Goal: Transaction & Acquisition: Purchase product/service

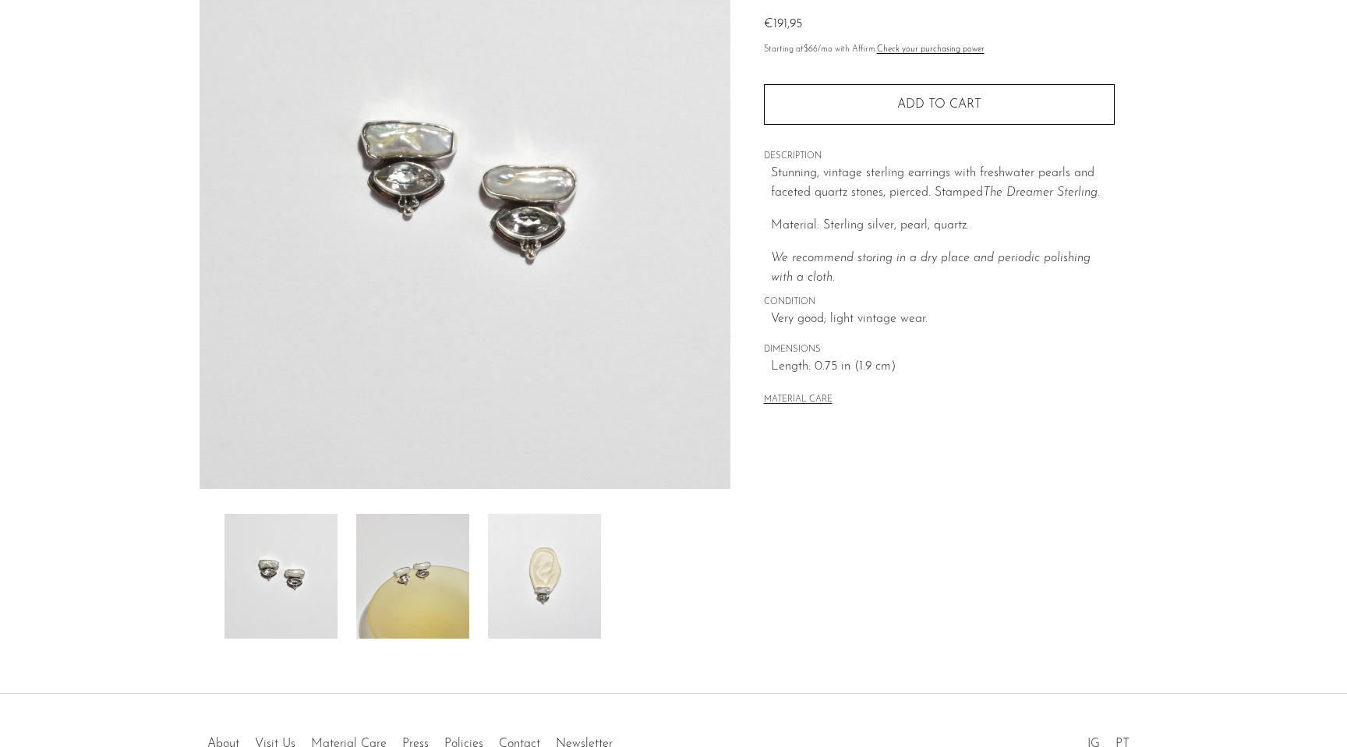
scroll to position [170, 0]
click at [532, 601] on img at bounding box center [544, 573] width 113 height 125
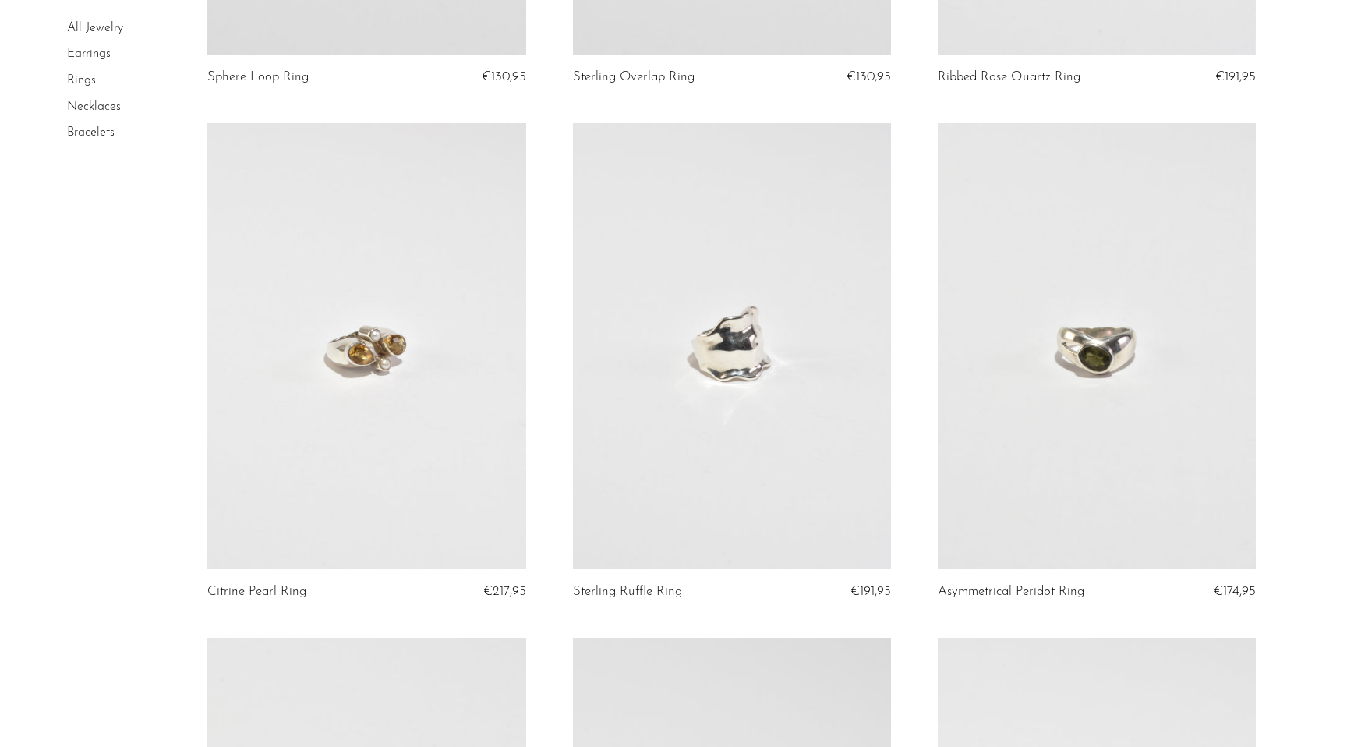
scroll to position [1610, 0]
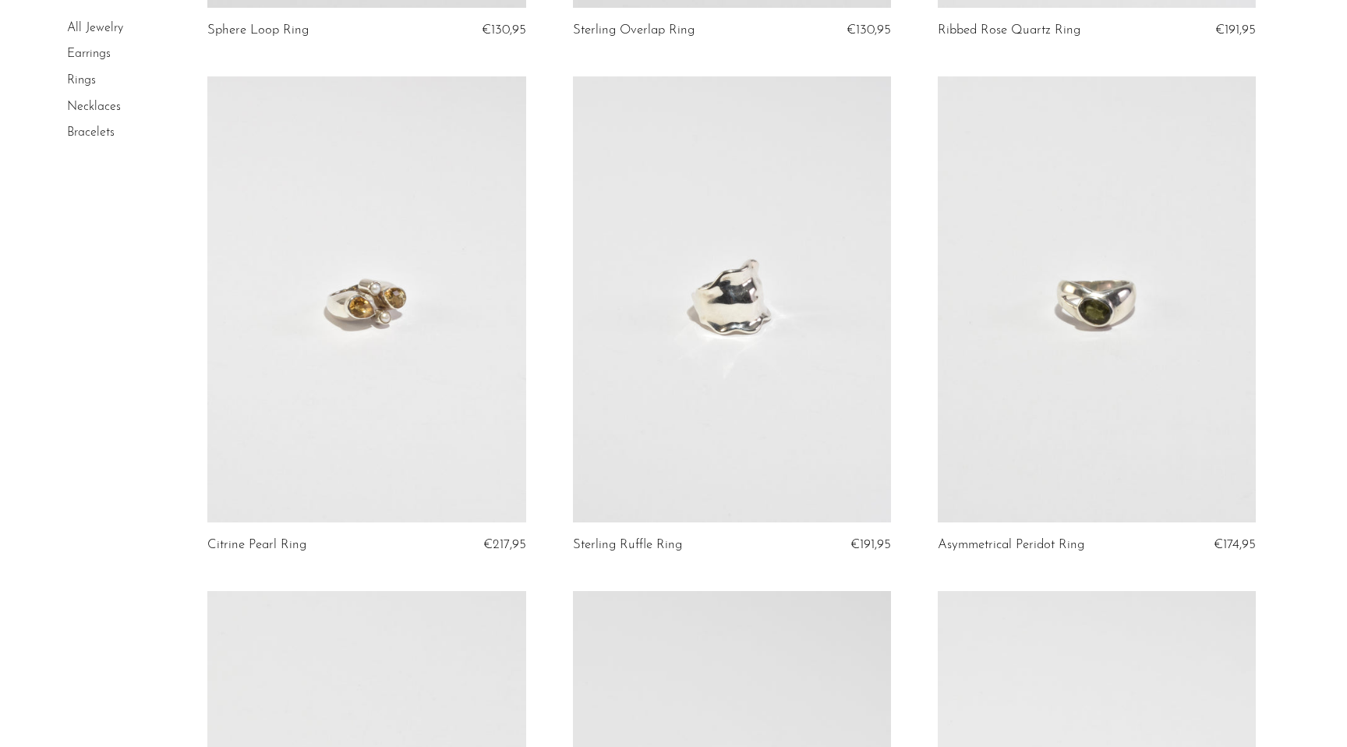
click at [82, 58] on link "Earrings" at bounding box center [89, 54] width 44 height 12
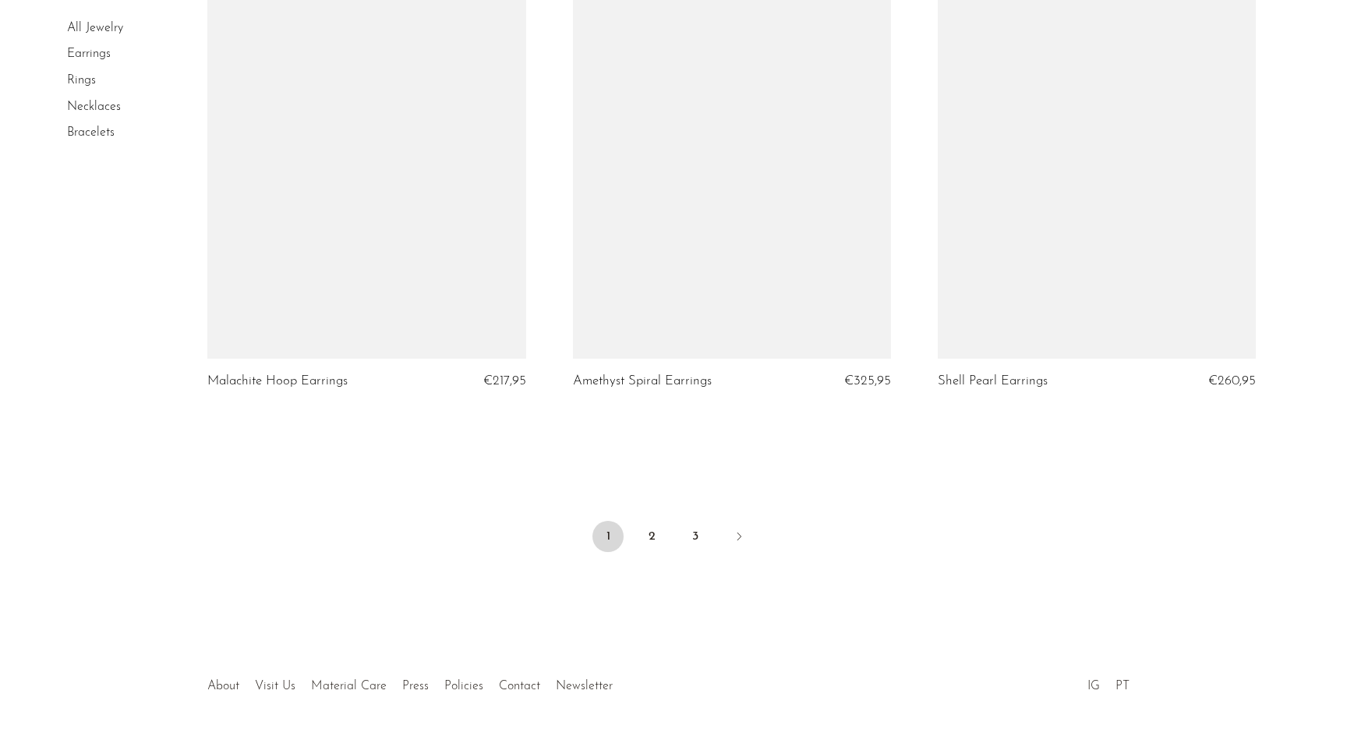
scroll to position [5919, 0]
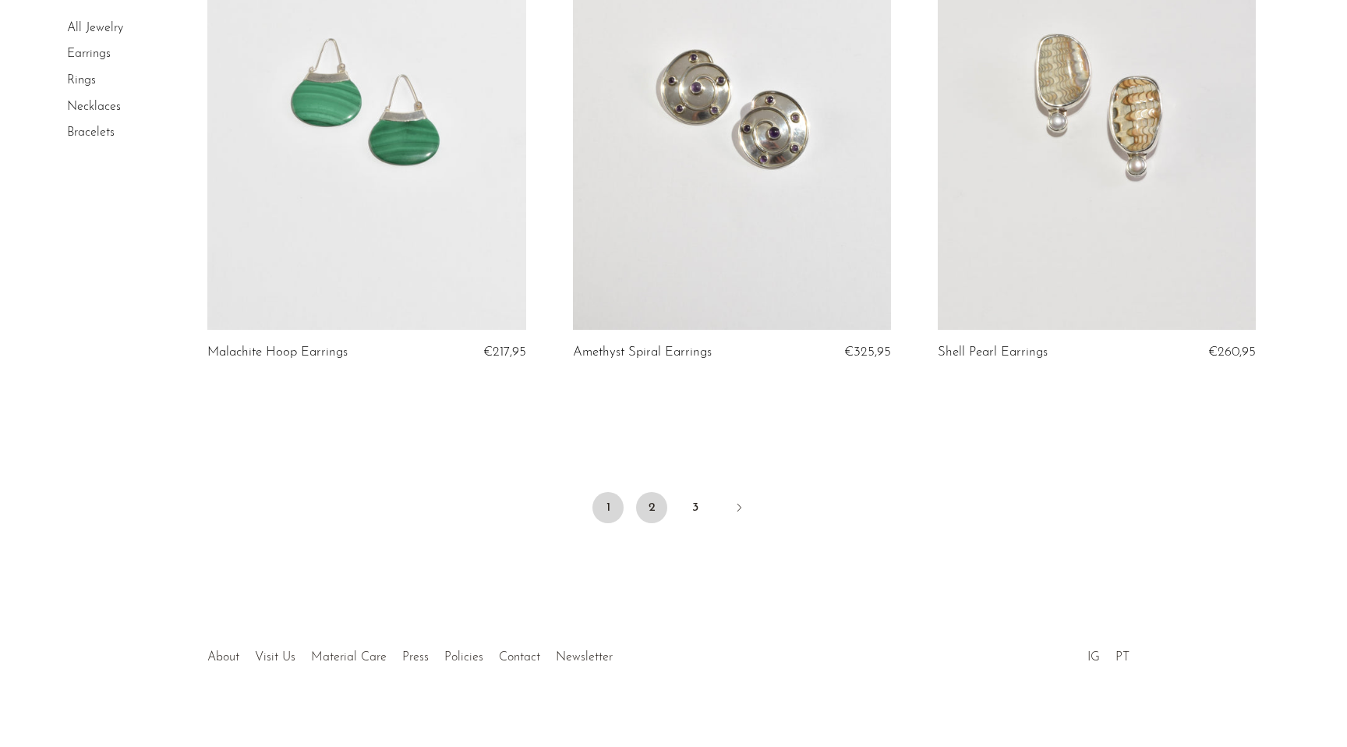
click at [643, 518] on link "2" at bounding box center [651, 507] width 31 height 31
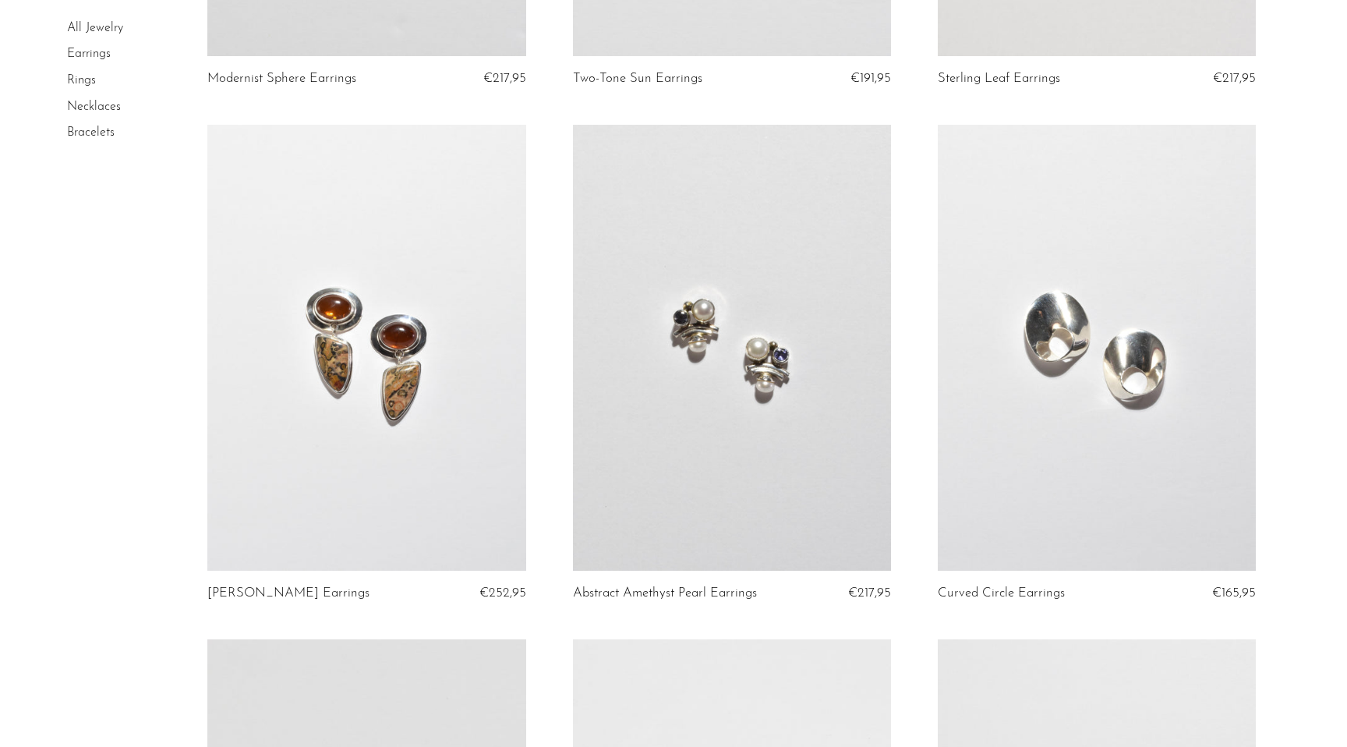
scroll to position [1143, 0]
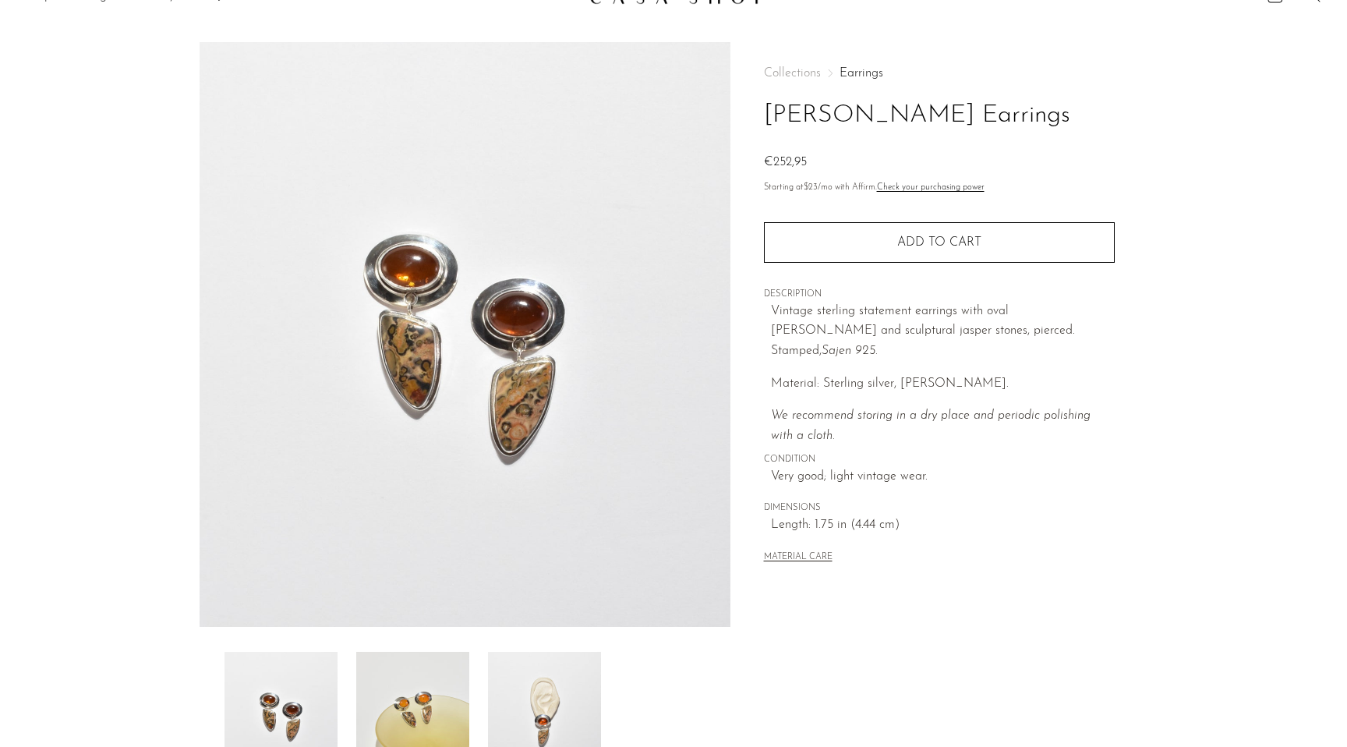
scroll to position [36, 0]
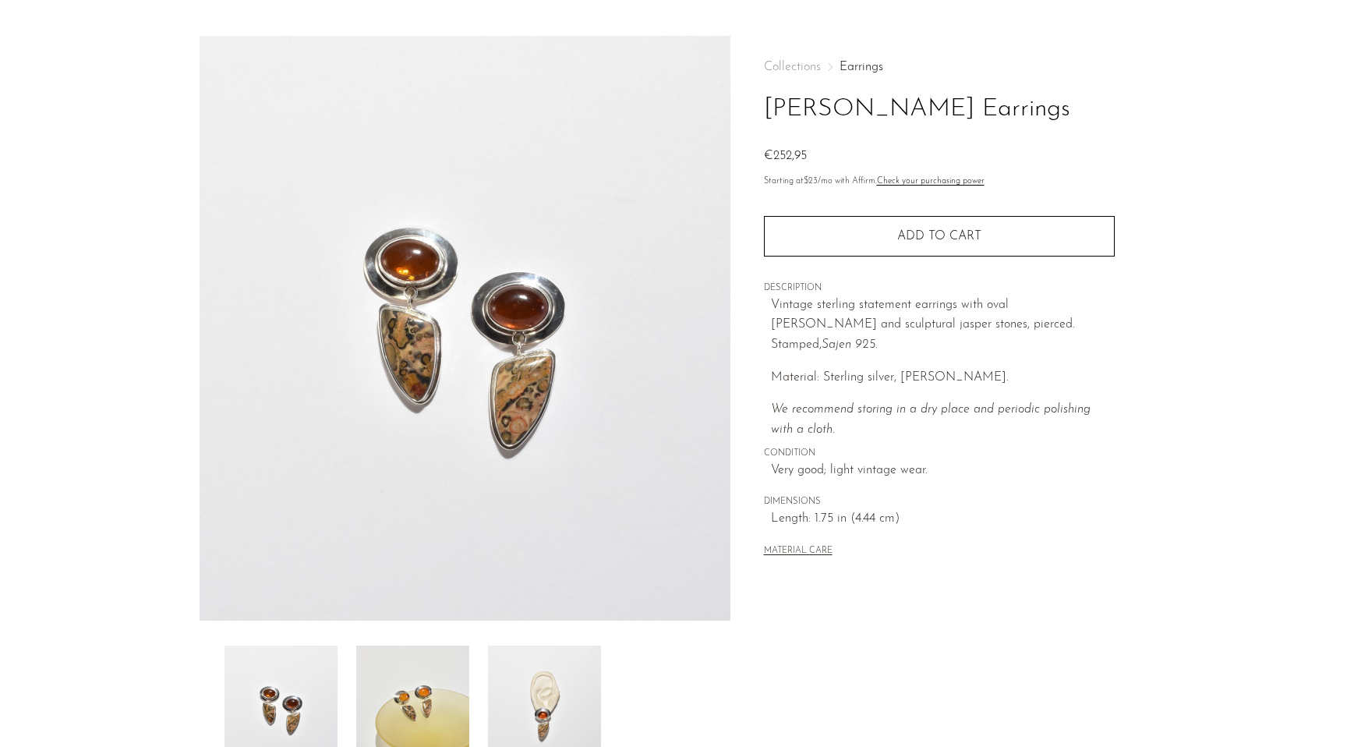
click at [517, 672] on img at bounding box center [544, 707] width 113 height 125
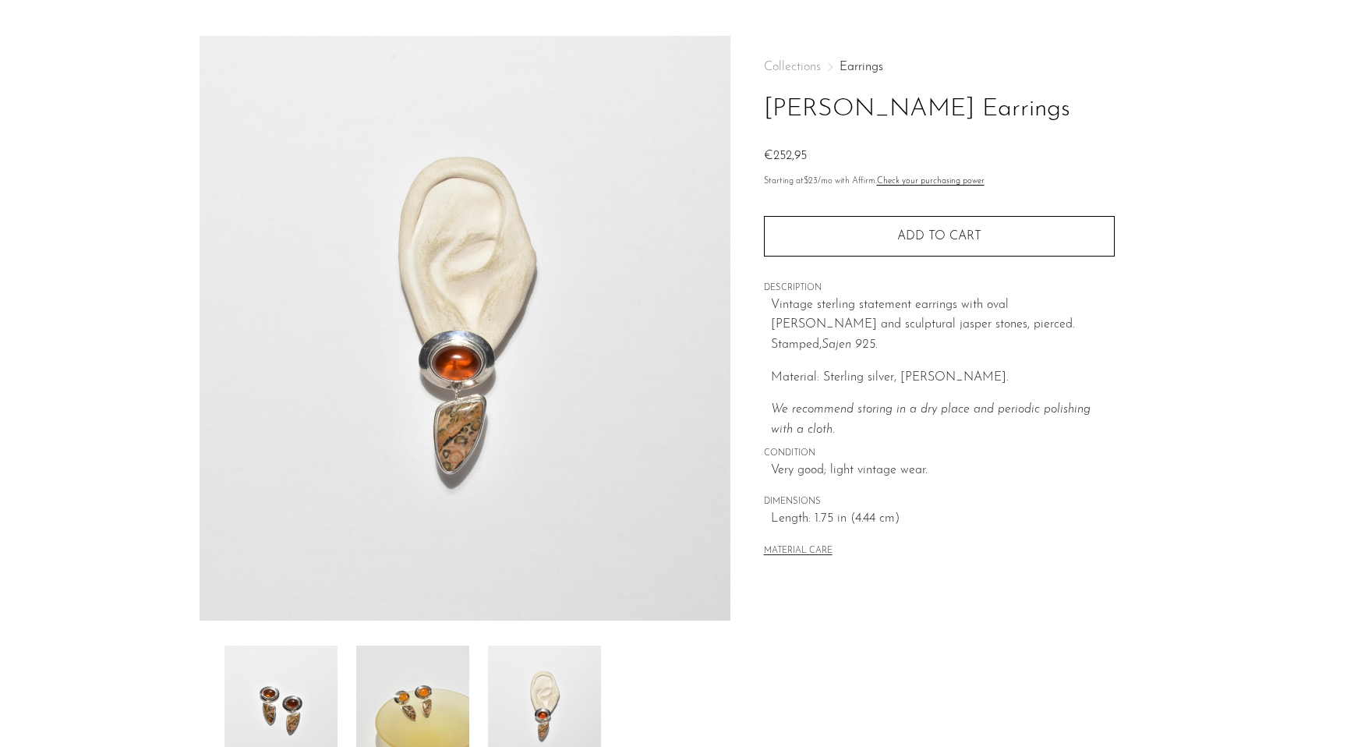
click at [330, 685] on img at bounding box center [280, 707] width 113 height 125
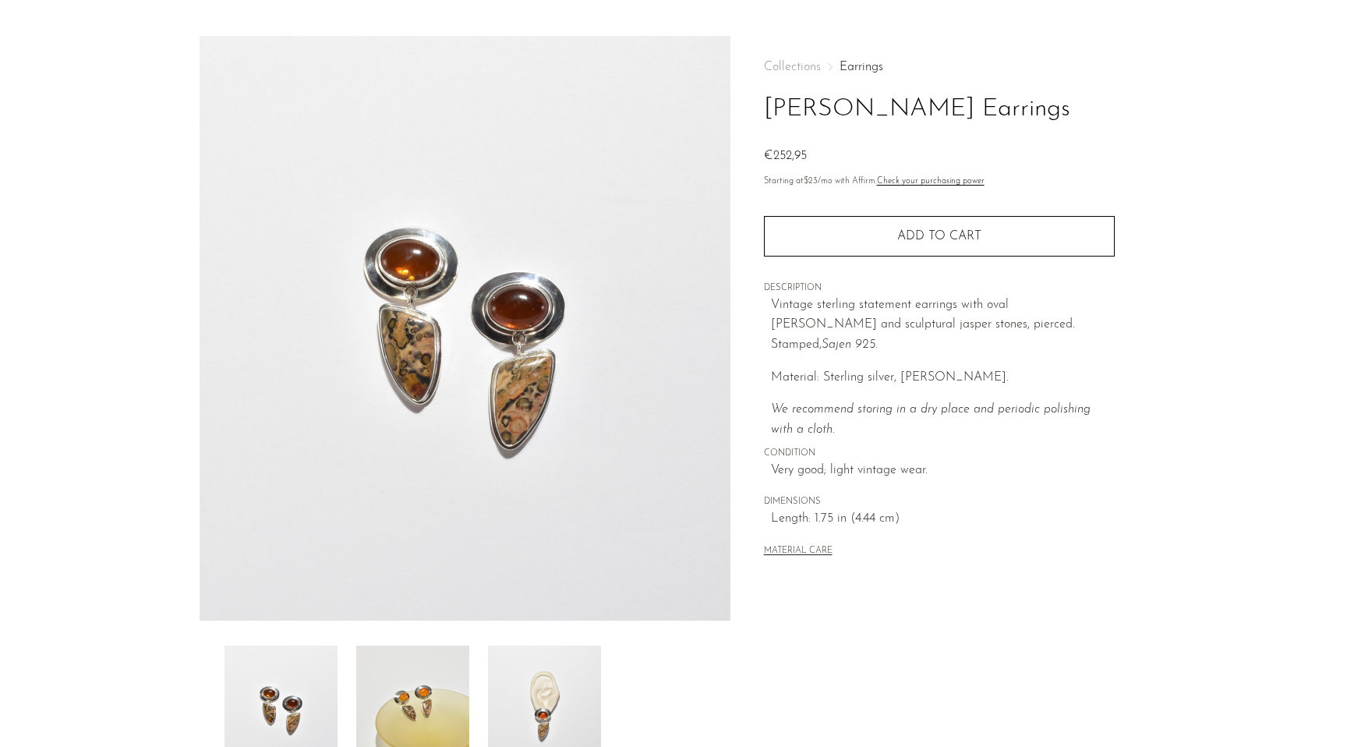
click at [592, 714] on img at bounding box center [544, 707] width 113 height 125
